Goal: Find specific page/section: Find specific page/section

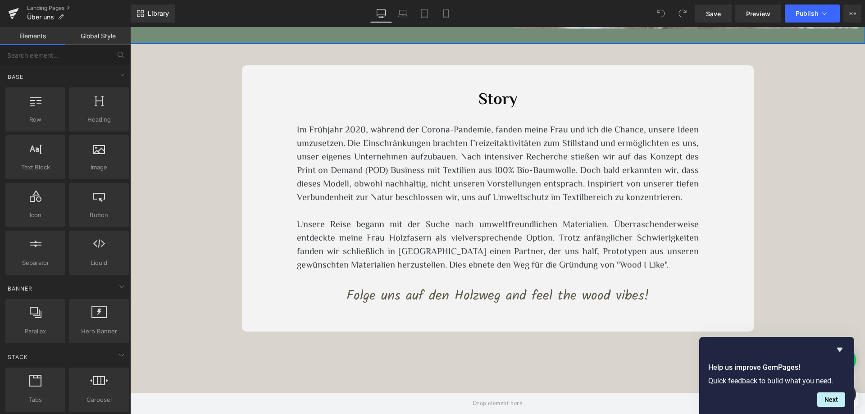
scroll to position [2206, 0]
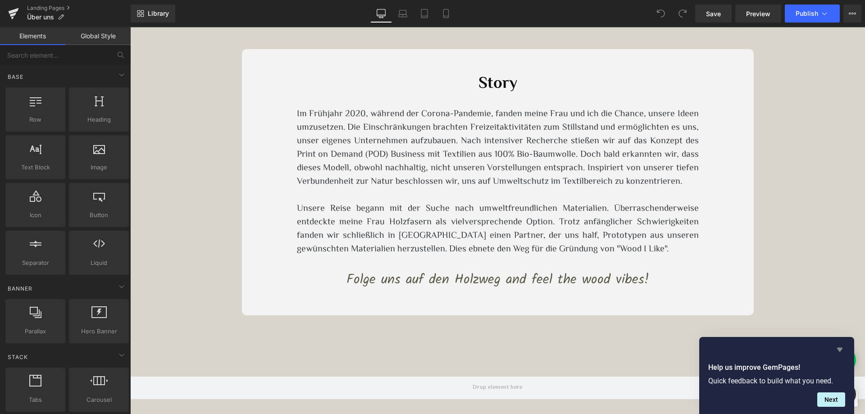
click at [839, 349] on icon "Hide survey" at bounding box center [839, 350] width 5 height 4
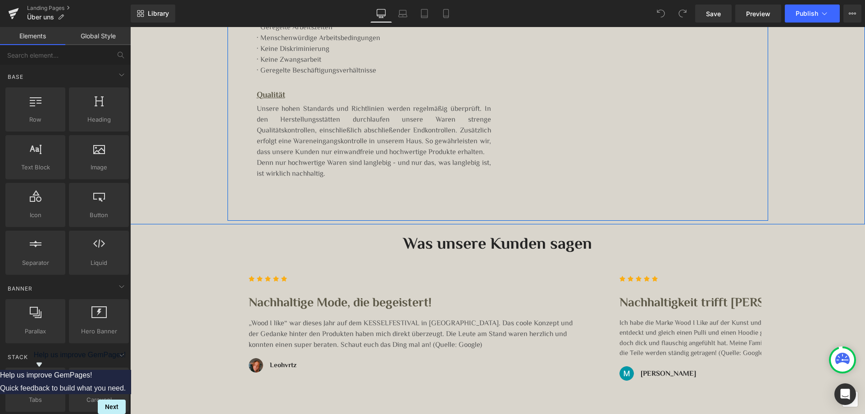
scroll to position [1581, 0]
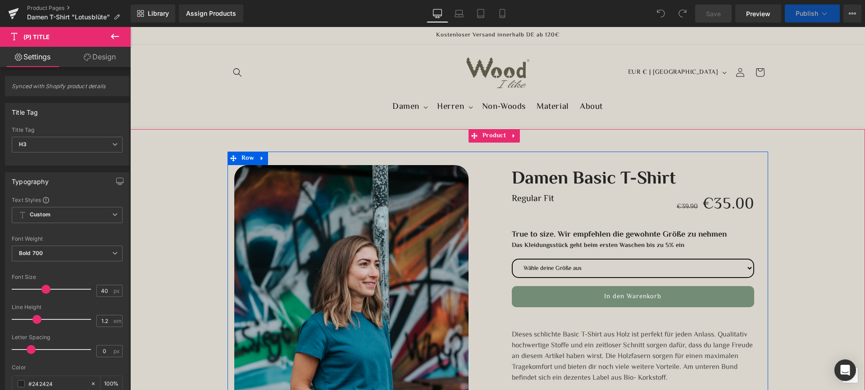
click at [557, 178] on link "Damen Basic T-Shirt" at bounding box center [594, 177] width 164 height 25
click at [534, 235] on span "True to size. Wir empfehlen die gewohnte Größe zu nehmen" at bounding box center [619, 235] width 215 height 13
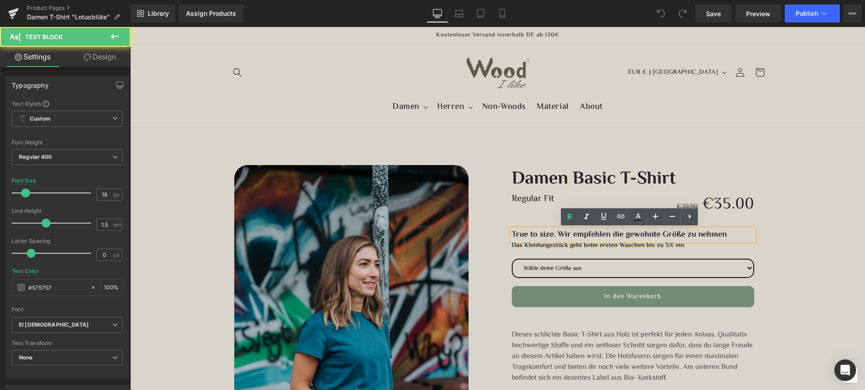
click at [539, 234] on span "True to size. Wir empfehlen die gewohnte Größe zu nehmen" at bounding box center [619, 235] width 215 height 13
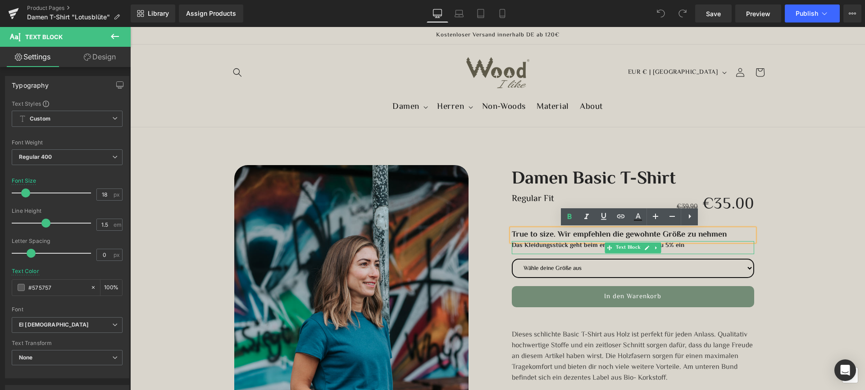
click at [522, 246] on b "Das Kleidungsstück geht beim ersten Waschen bis zu 5% ein" at bounding box center [598, 246] width 172 height 10
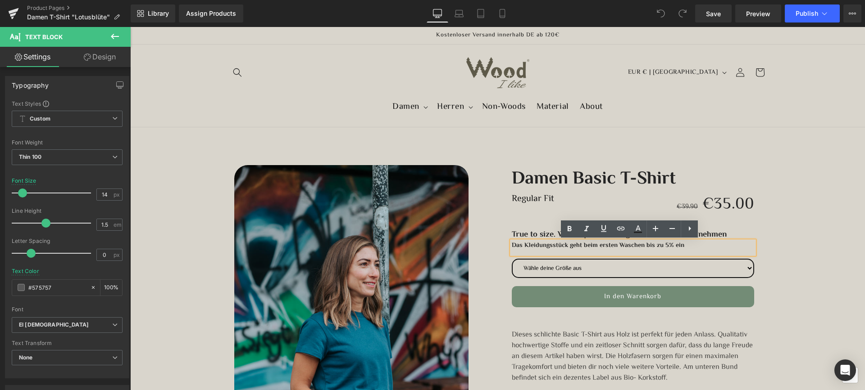
click at [537, 245] on b "Das Kleidungsstück geht beim ersten Waschen bis zu 5% ein" at bounding box center [598, 246] width 172 height 10
click at [543, 181] on link "Damen Basic T-Shirt" at bounding box center [594, 177] width 164 height 25
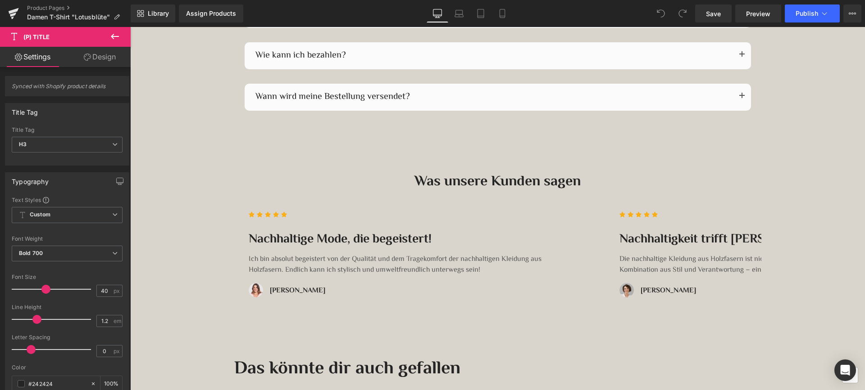
scroll to position [1846, 0]
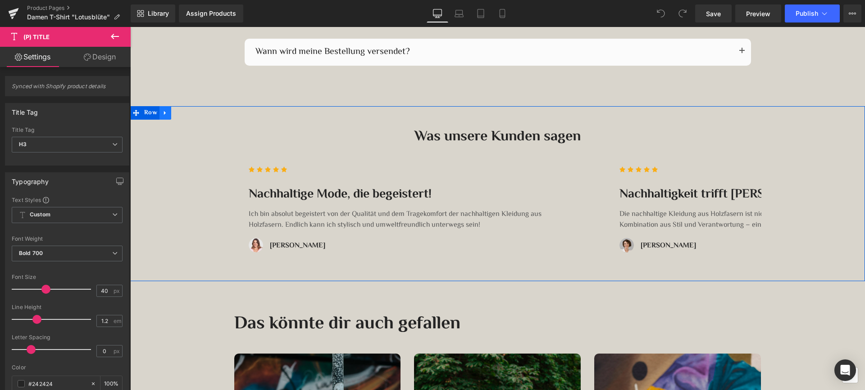
click at [159, 111] on link at bounding box center [165, 113] width 12 height 14
click at [174, 113] on icon at bounding box center [177, 113] width 6 height 6
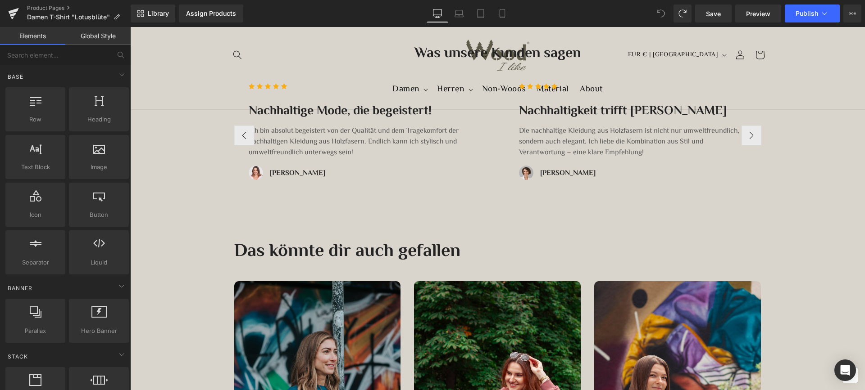
scroll to position [1839, 0]
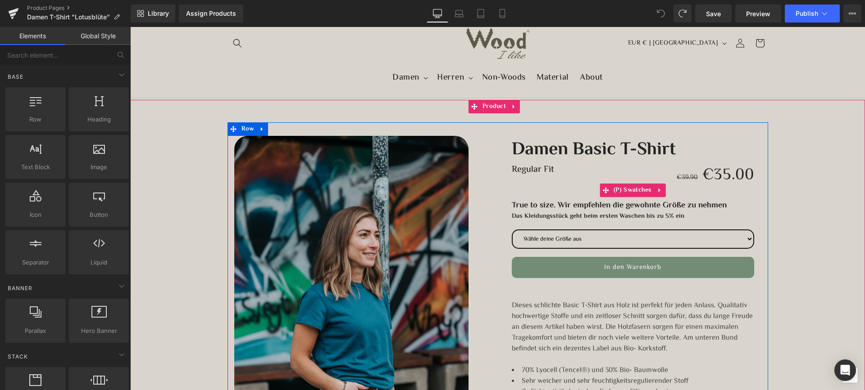
scroll to position [45, 0]
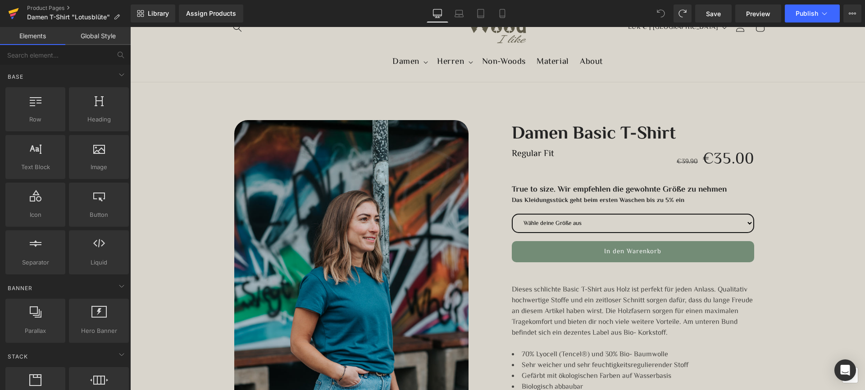
click at [14, 11] on icon at bounding box center [14, 11] width 10 height 6
